Goal: Task Accomplishment & Management: Manage account settings

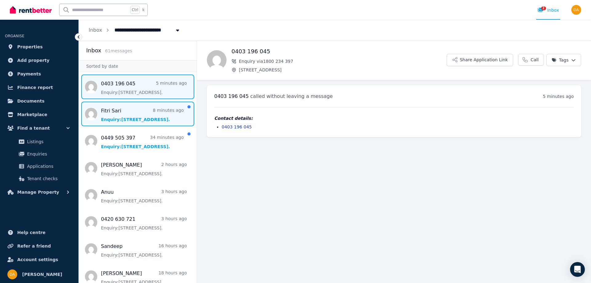
drag, startPoint x: 113, startPoint y: 113, endPoint x: 181, endPoint y: 105, distance: 68.8
click at [114, 113] on span "Message list" at bounding box center [138, 113] width 118 height 25
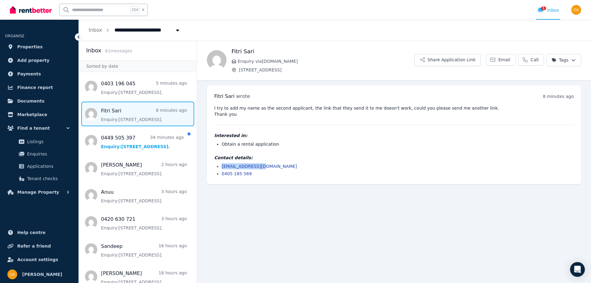
drag, startPoint x: 268, startPoint y: 164, endPoint x: 221, endPoint y: 166, distance: 47.1
click at [221, 166] on ul "[EMAIL_ADDRESS][DOMAIN_NAME] 0405 185 569" at bounding box center [393, 170] width 359 height 14
drag, startPoint x: 226, startPoint y: 166, endPoint x: 352, endPoint y: 145, distance: 128.2
click at [352, 145] on li "Obtain a rental application" at bounding box center [397, 144] width 352 height 6
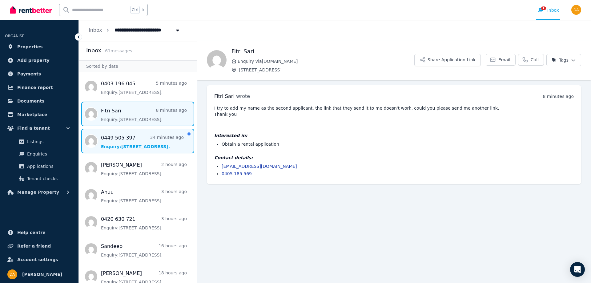
click at [118, 140] on span "Message list" at bounding box center [138, 141] width 118 height 25
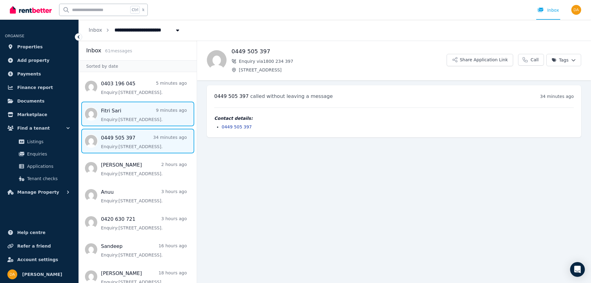
click at [121, 108] on span "Message list" at bounding box center [138, 113] width 118 height 25
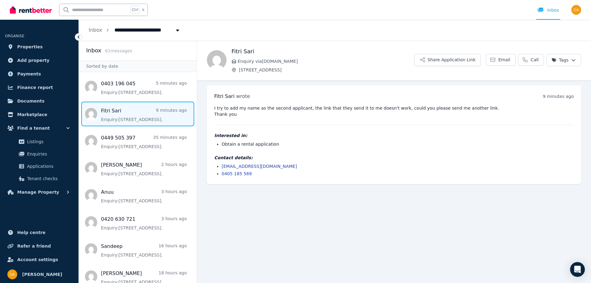
click at [270, 159] on h4 "Contact details:" at bounding box center [393, 157] width 359 height 6
drag, startPoint x: 259, startPoint y: 164, endPoint x: 222, endPoint y: 166, distance: 36.9
click at [222, 166] on li "[EMAIL_ADDRESS][DOMAIN_NAME]" at bounding box center [397, 166] width 352 height 6
click at [456, 59] on button "Share Application Link" at bounding box center [447, 60] width 66 height 12
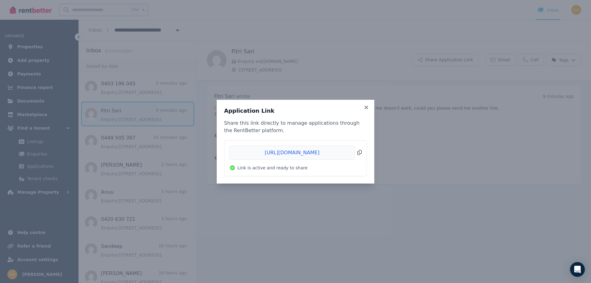
click at [359, 153] on span "Copied!" at bounding box center [295, 152] width 132 height 14
click at [362, 109] on h3 "Application Link" at bounding box center [295, 110] width 143 height 7
click at [366, 108] on icon at bounding box center [365, 106] width 3 height 3
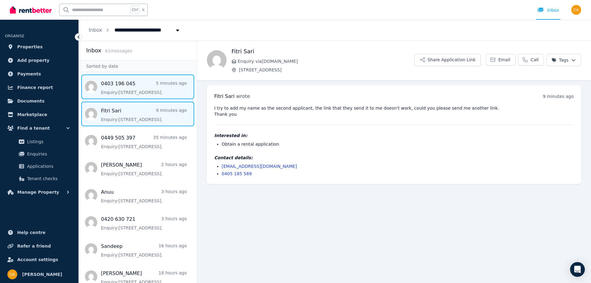
click at [119, 88] on span "Message list" at bounding box center [138, 86] width 118 height 25
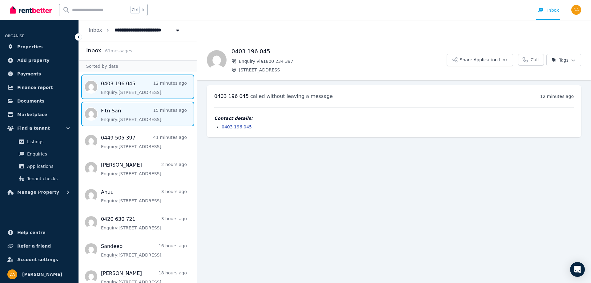
click at [112, 116] on span "Message list" at bounding box center [138, 113] width 118 height 25
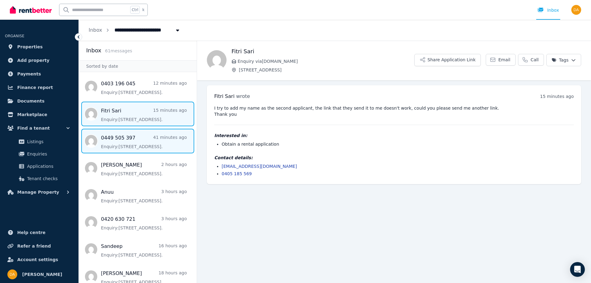
click at [107, 137] on span "Message list" at bounding box center [138, 141] width 118 height 25
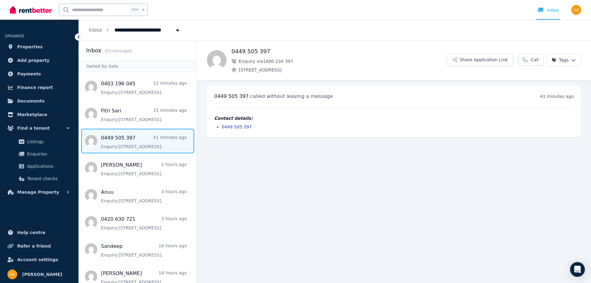
drag, startPoint x: 125, startPoint y: 142, endPoint x: 355, endPoint y: 83, distance: 237.1
click at [126, 142] on span "Message list" at bounding box center [138, 141] width 118 height 25
click at [555, 60] on html "**********" at bounding box center [295, 141] width 591 height 283
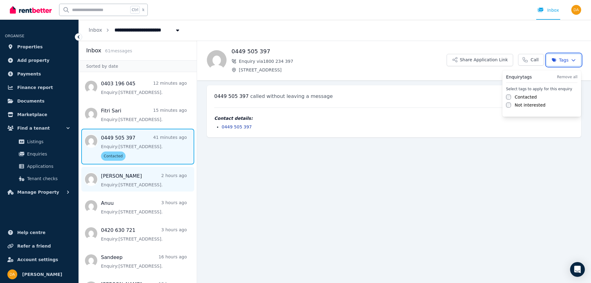
drag, startPoint x: 117, startPoint y: 177, endPoint x: 156, endPoint y: 168, distance: 39.4
click at [117, 177] on html "**********" at bounding box center [295, 141] width 591 height 283
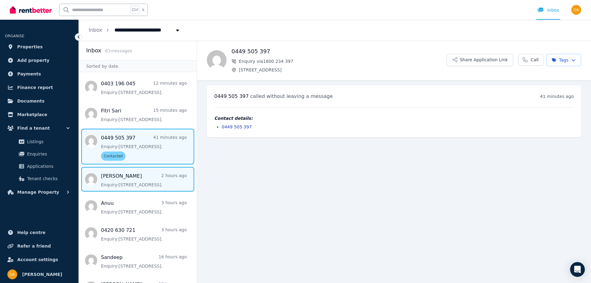
click at [126, 180] on span "Message list" at bounding box center [138, 179] width 118 height 25
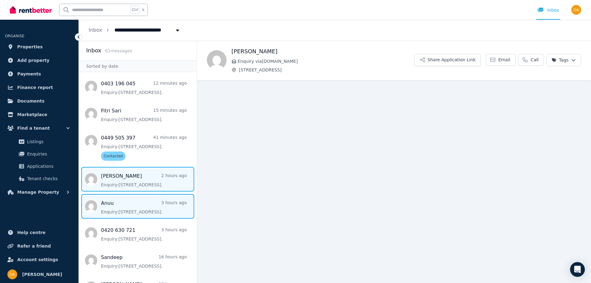
click at [130, 201] on span "Message list" at bounding box center [138, 206] width 118 height 25
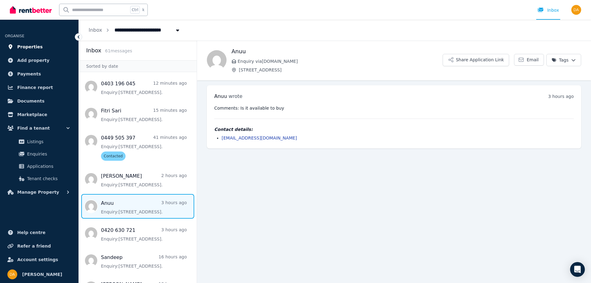
click at [27, 46] on span "Properties" at bounding box center [30, 46] width 26 height 7
